Goal: Task Accomplishment & Management: Use online tool/utility

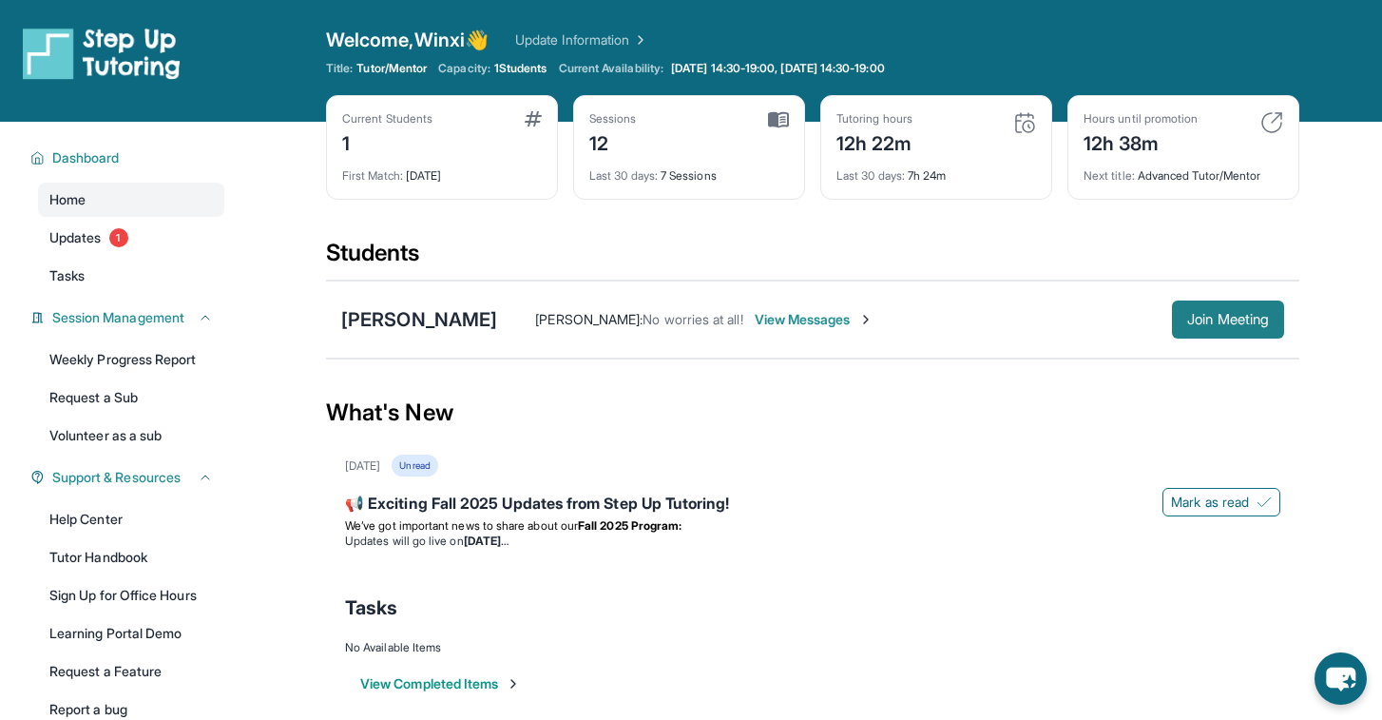
click at [1225, 325] on span "Join Meeting" at bounding box center [1228, 319] width 82 height 11
click at [570, 310] on div "[PERSON_NAME] : No worries at all!" at bounding box center [638, 319] width 207 height 19
click at [643, 317] on span "No worries at all!" at bounding box center [693, 319] width 100 height 16
click at [416, 314] on div "[PERSON_NAME]" at bounding box center [419, 319] width 156 height 27
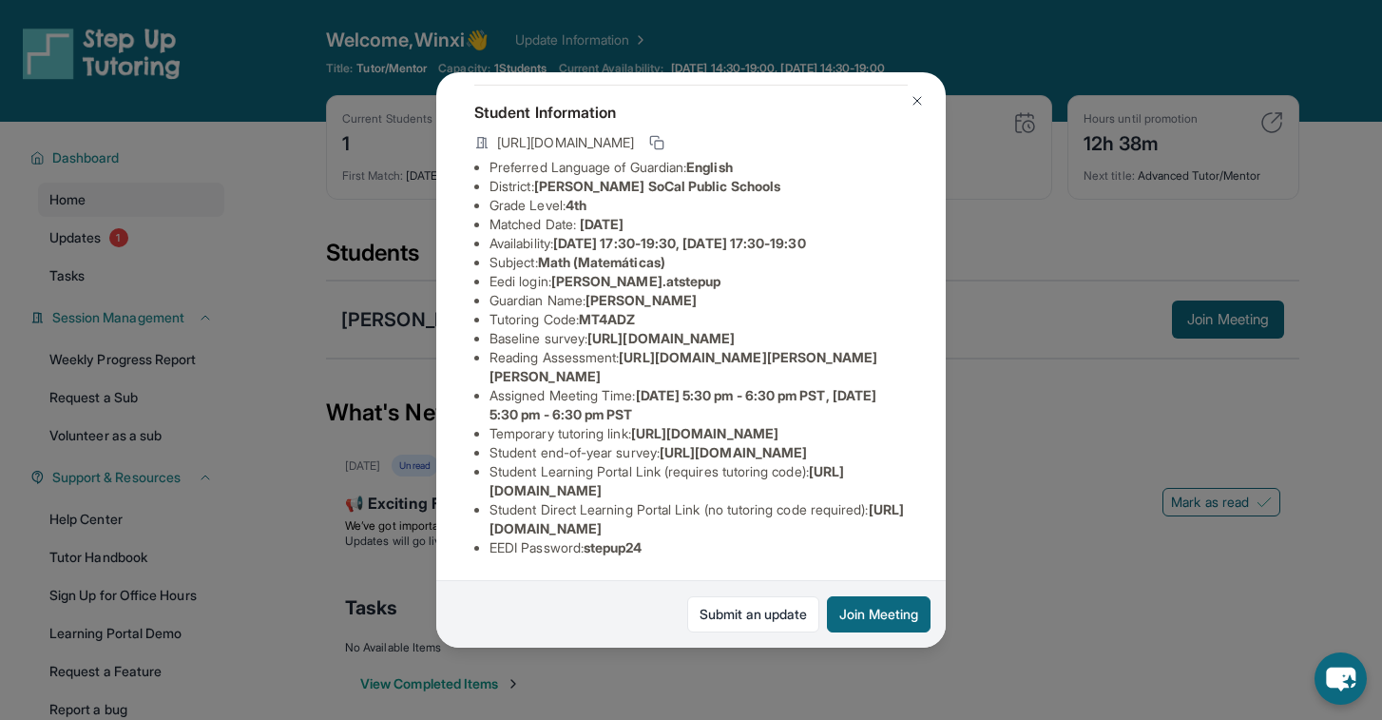
scroll to position [280, 0]
drag, startPoint x: 664, startPoint y: 546, endPoint x: 591, endPoint y: 551, distance: 72.5
click at [591, 551] on li "EEDI Password : stepup24" at bounding box center [699, 547] width 418 height 19
copy span "stepup24"
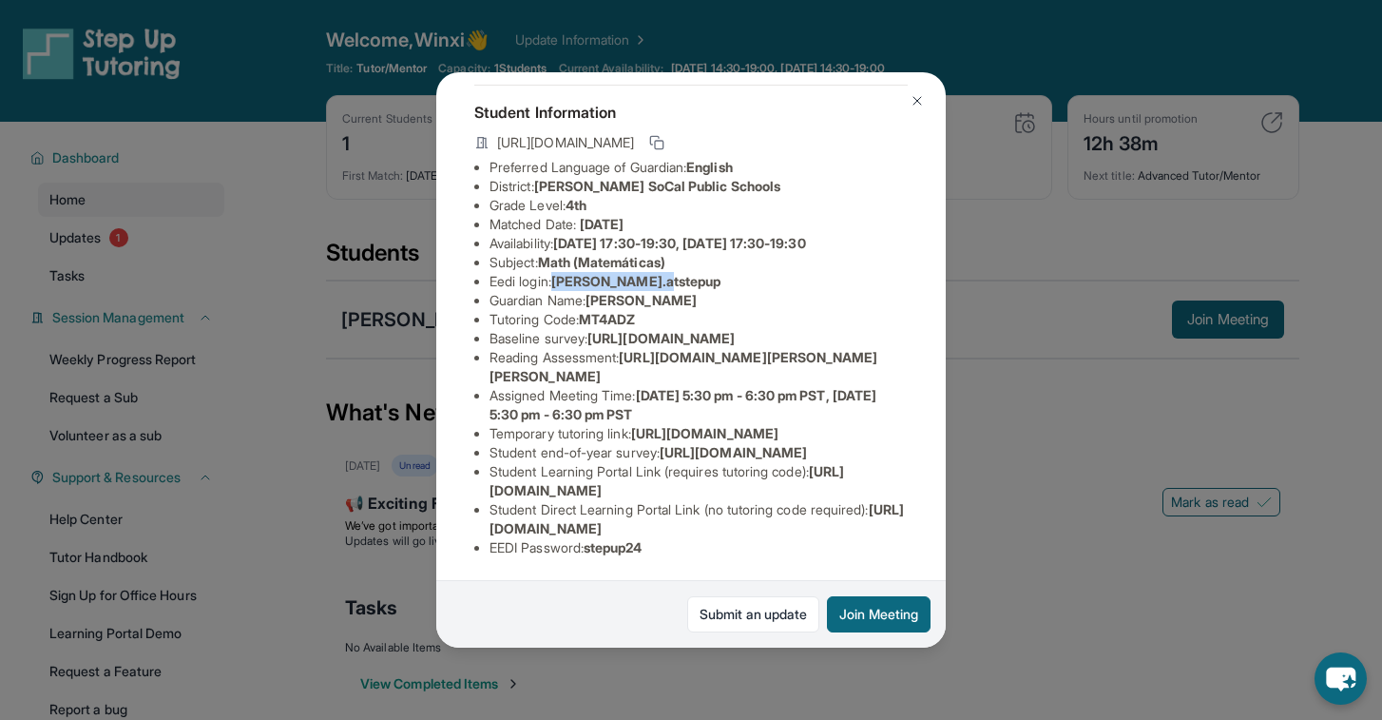
drag, startPoint x: 686, startPoint y: 243, endPoint x: 561, endPoint y: 247, distance: 125.6
click at [561, 272] on li "Eedi login : [PERSON_NAME].atstepup" at bounding box center [699, 281] width 418 height 19
copy span "[PERSON_NAME].atstepup"
